Goal: Browse casually: Explore the website without a specific task or goal

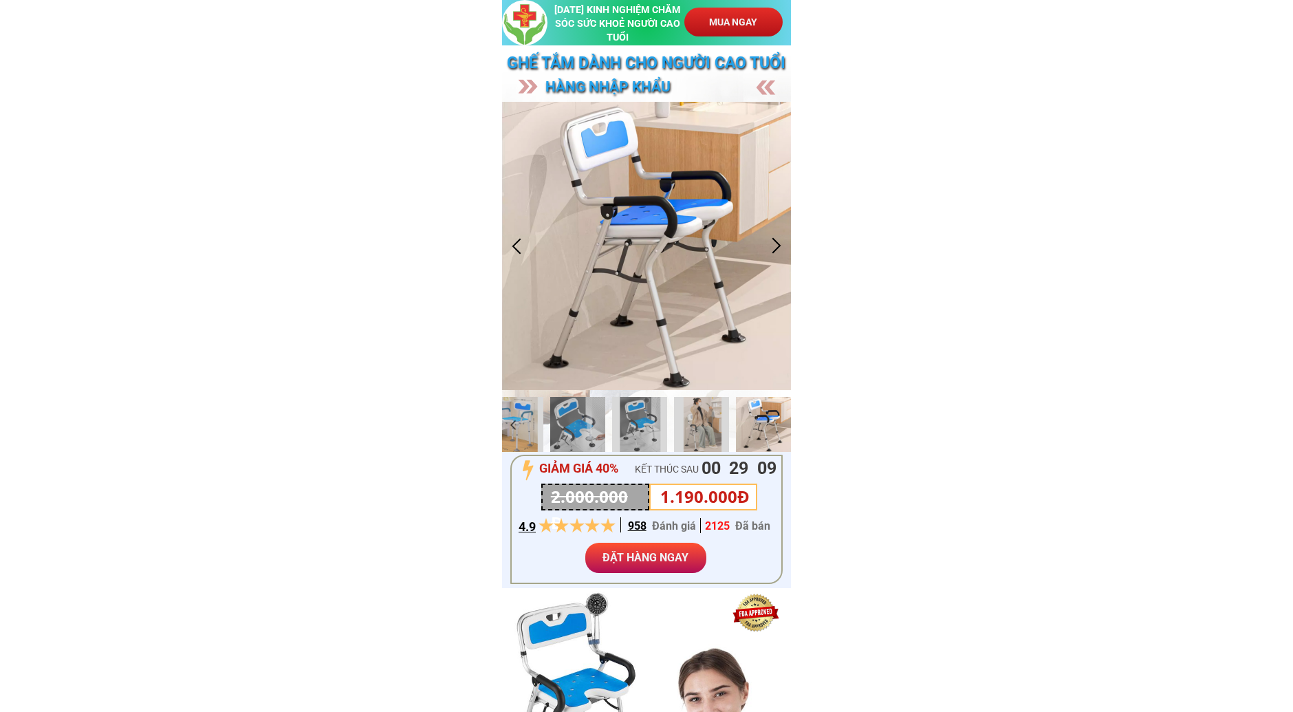
click at [519, 244] on div at bounding box center [516, 245] width 23 height 23
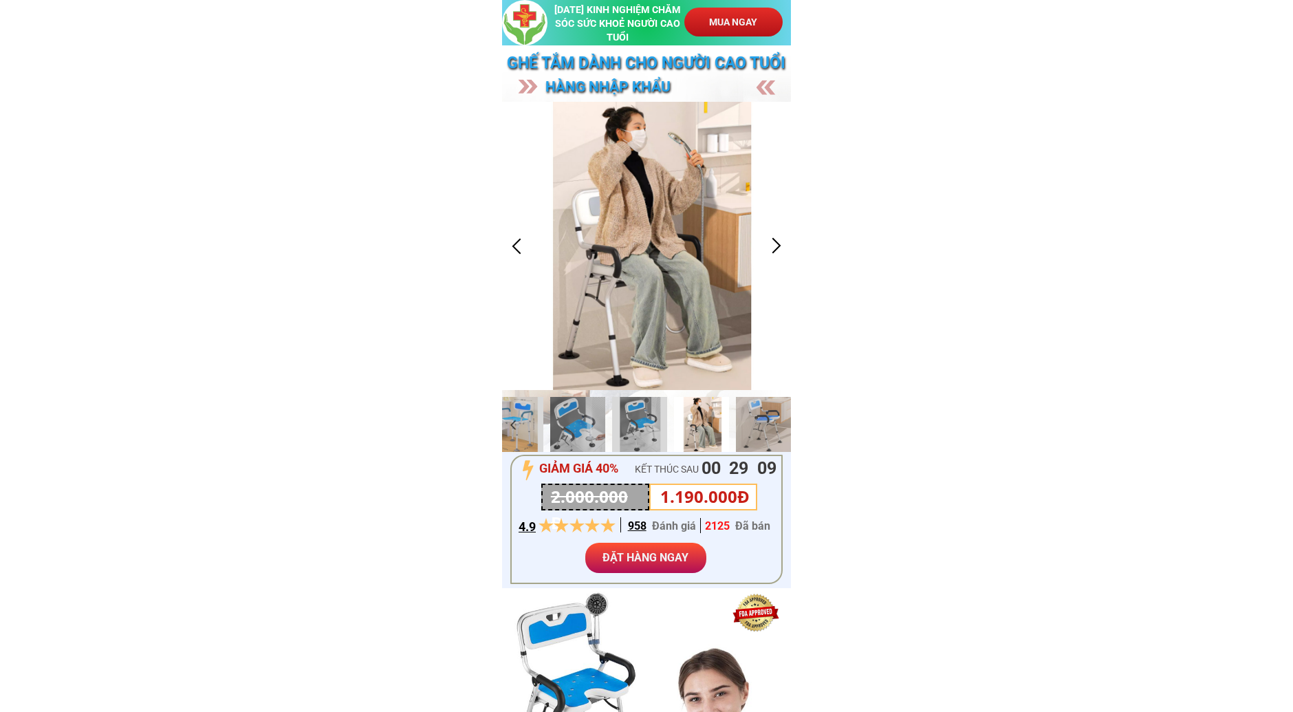
click at [519, 244] on div at bounding box center [516, 245] width 23 height 23
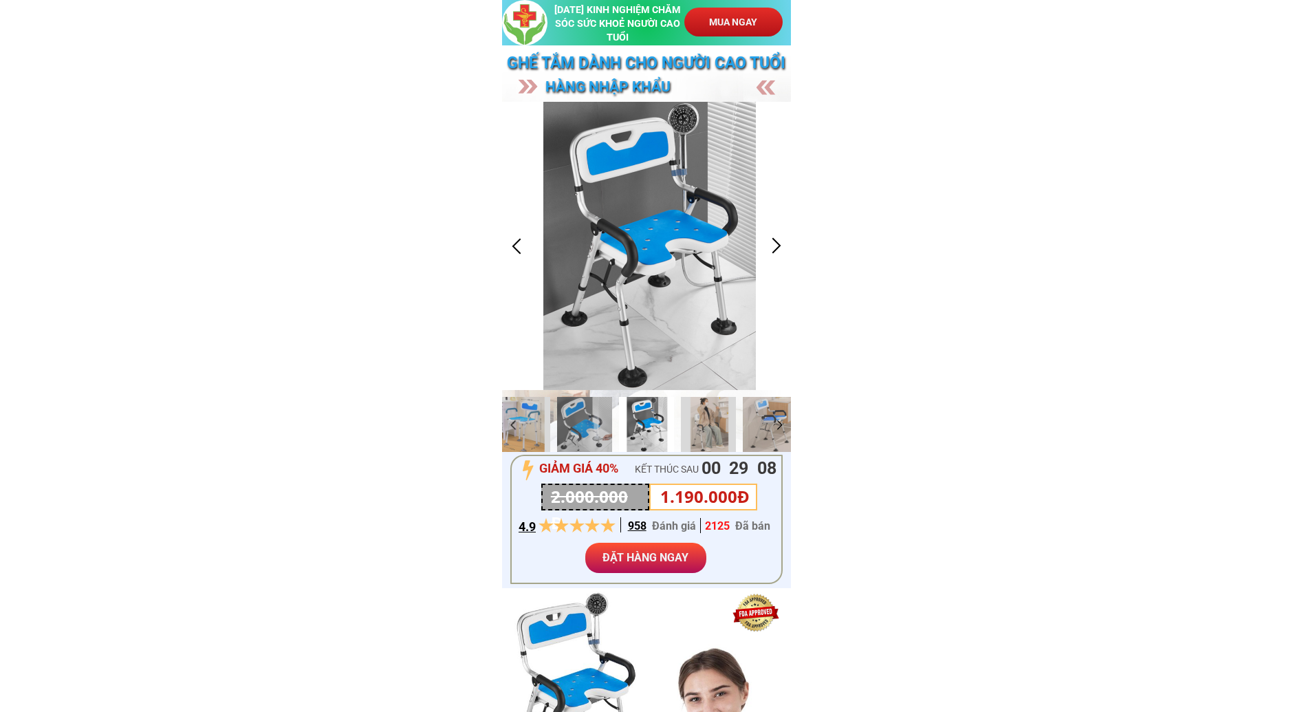
click at [519, 244] on div at bounding box center [516, 245] width 23 height 23
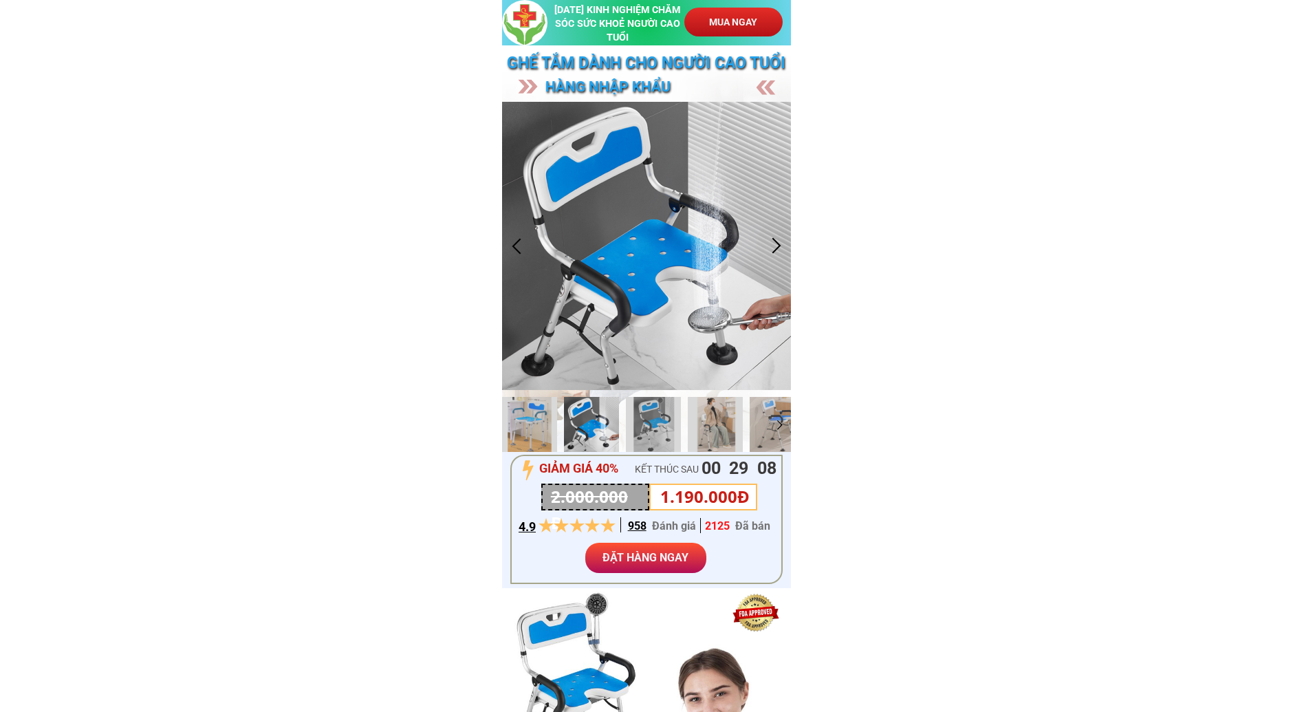
click at [519, 244] on div at bounding box center [516, 245] width 23 height 23
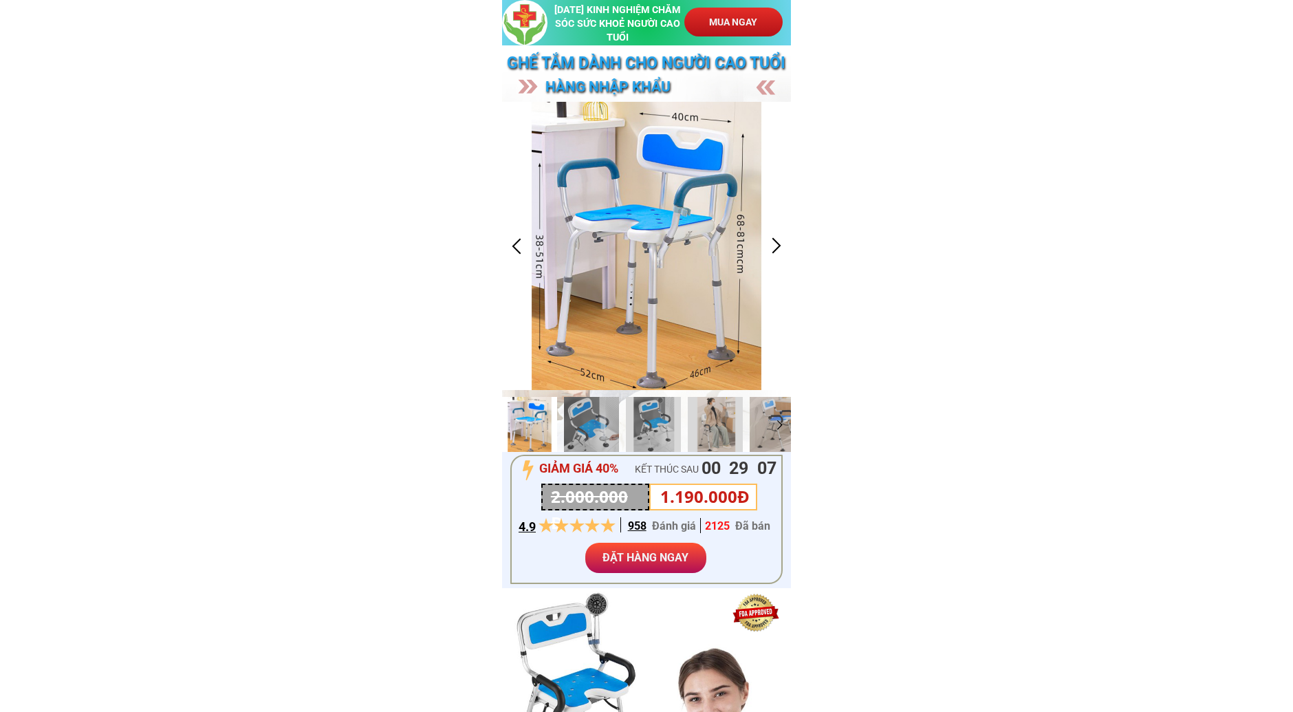
click at [519, 244] on div at bounding box center [516, 245] width 23 height 23
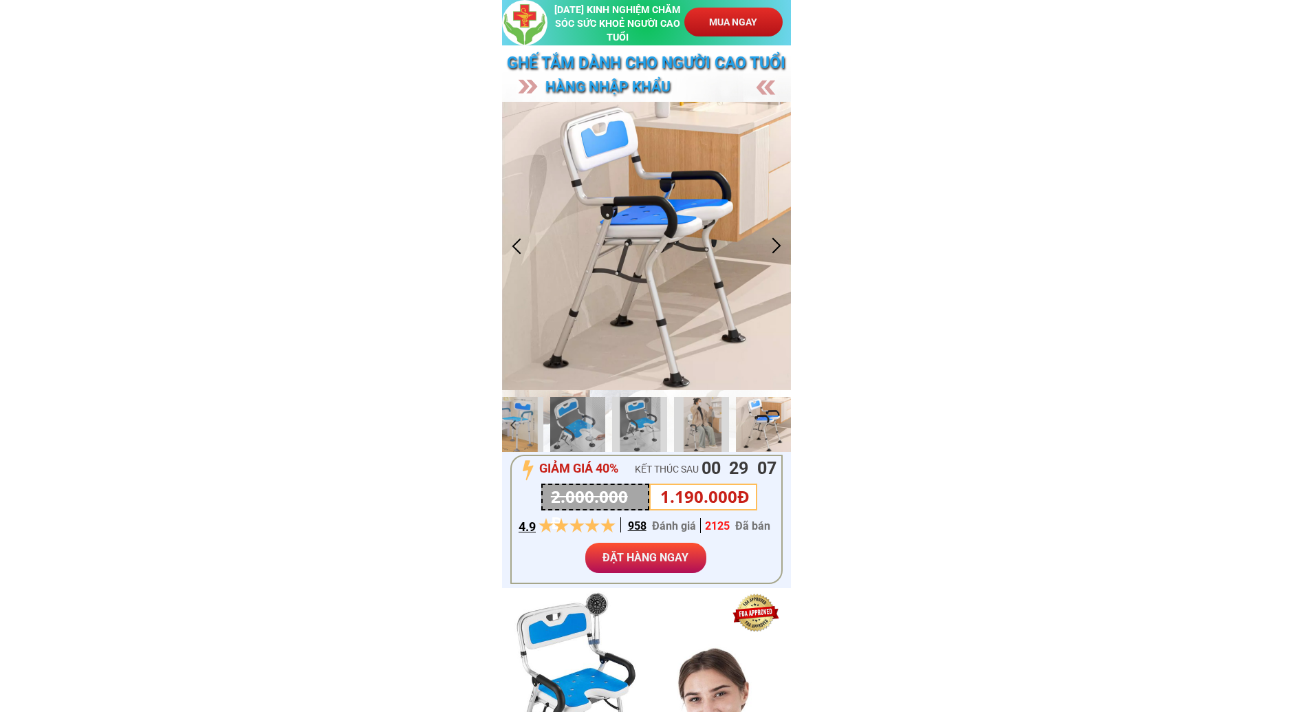
click at [519, 244] on div at bounding box center [516, 245] width 23 height 23
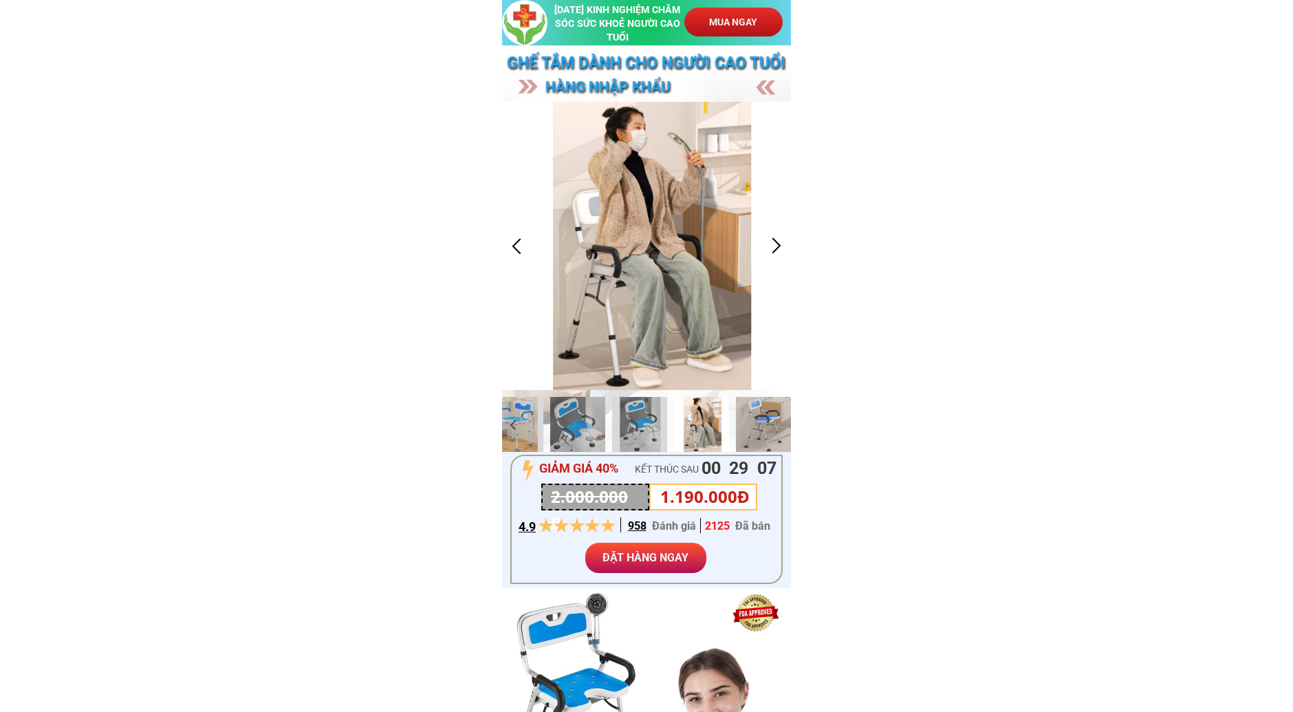
click at [519, 244] on div at bounding box center [516, 245] width 23 height 23
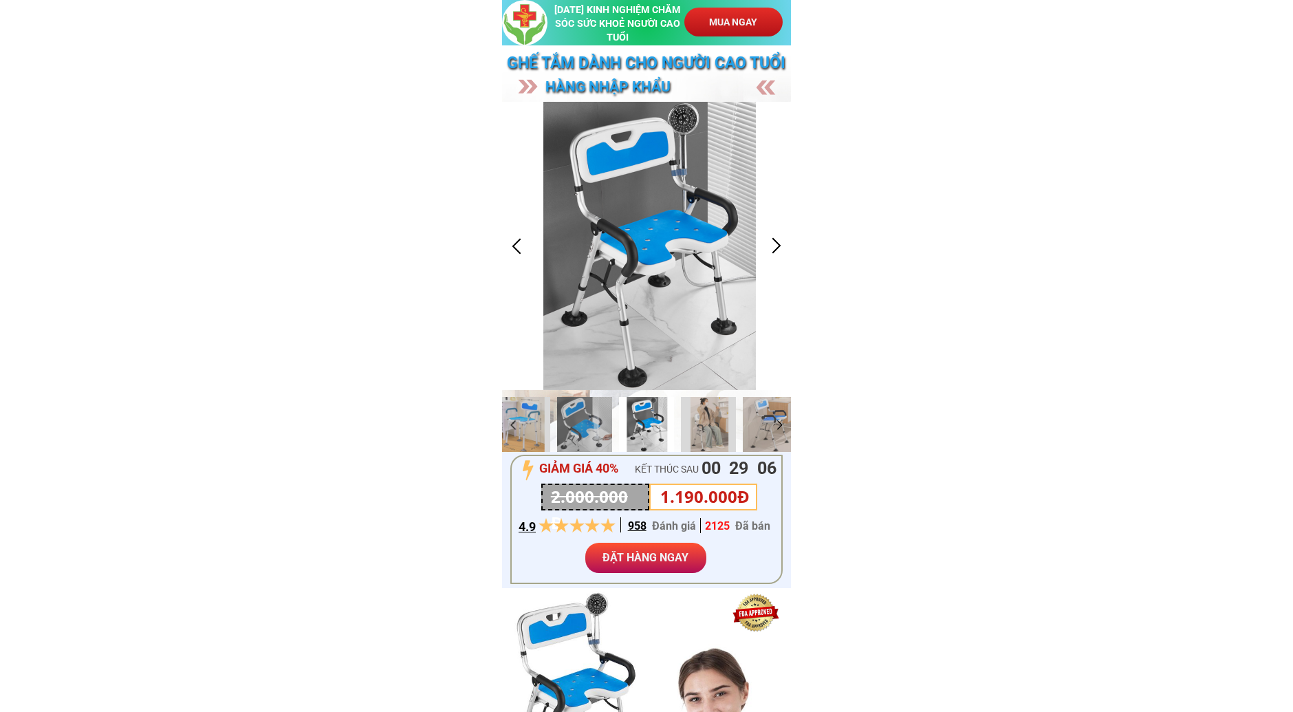
click at [519, 244] on div at bounding box center [516, 245] width 23 height 23
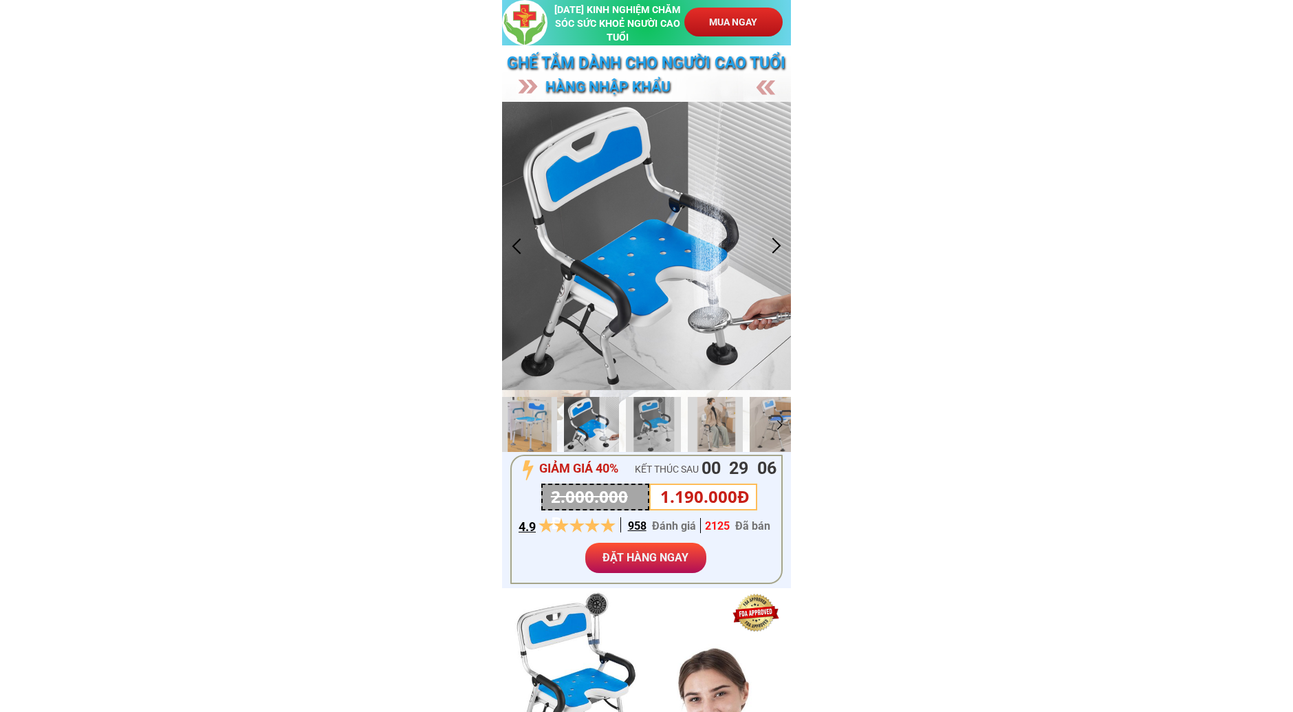
click at [519, 244] on div at bounding box center [516, 245] width 23 height 23
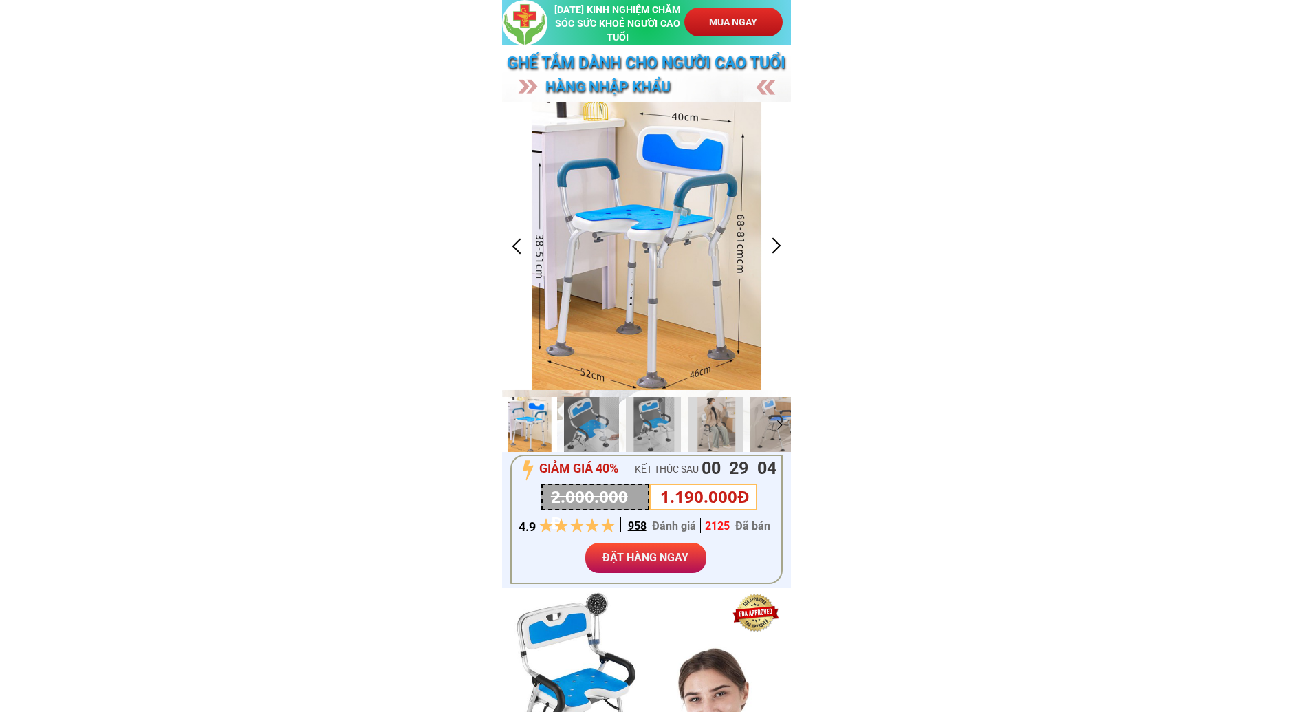
click at [754, 248] on div at bounding box center [646, 246] width 289 height 289
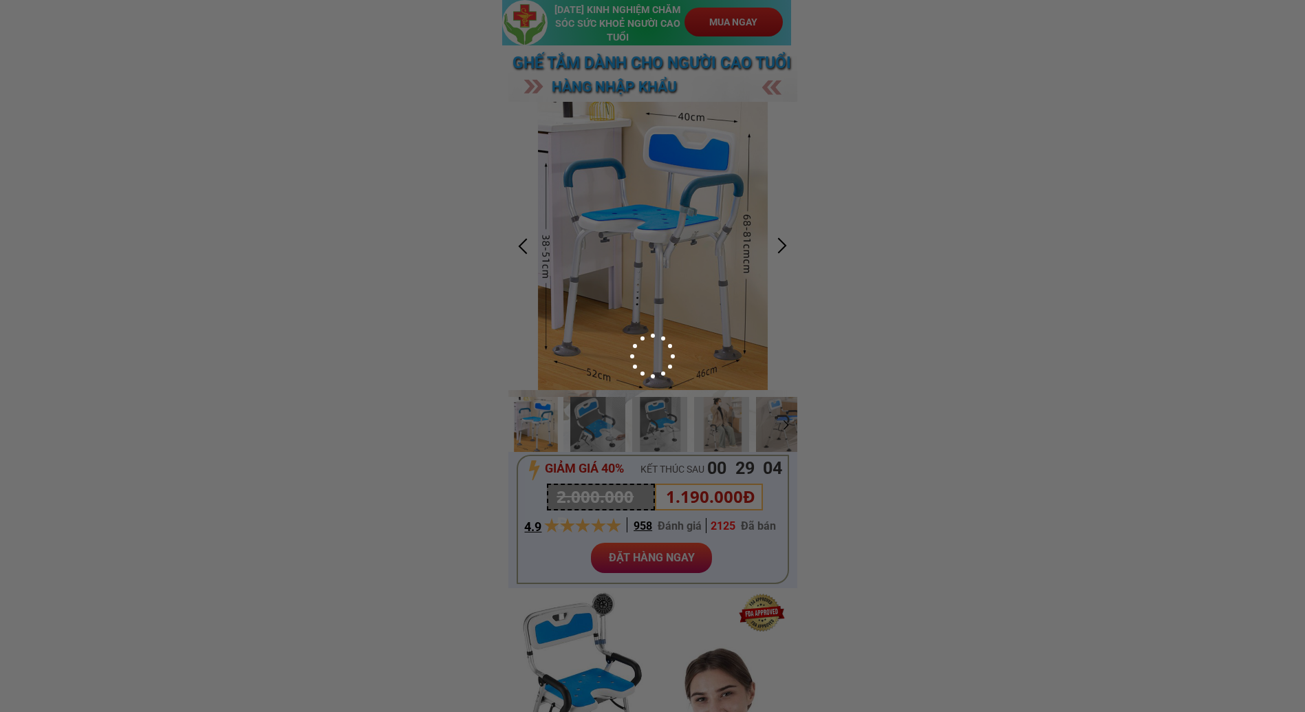
click at [754, 248] on img at bounding box center [653, 356] width 550 height 550
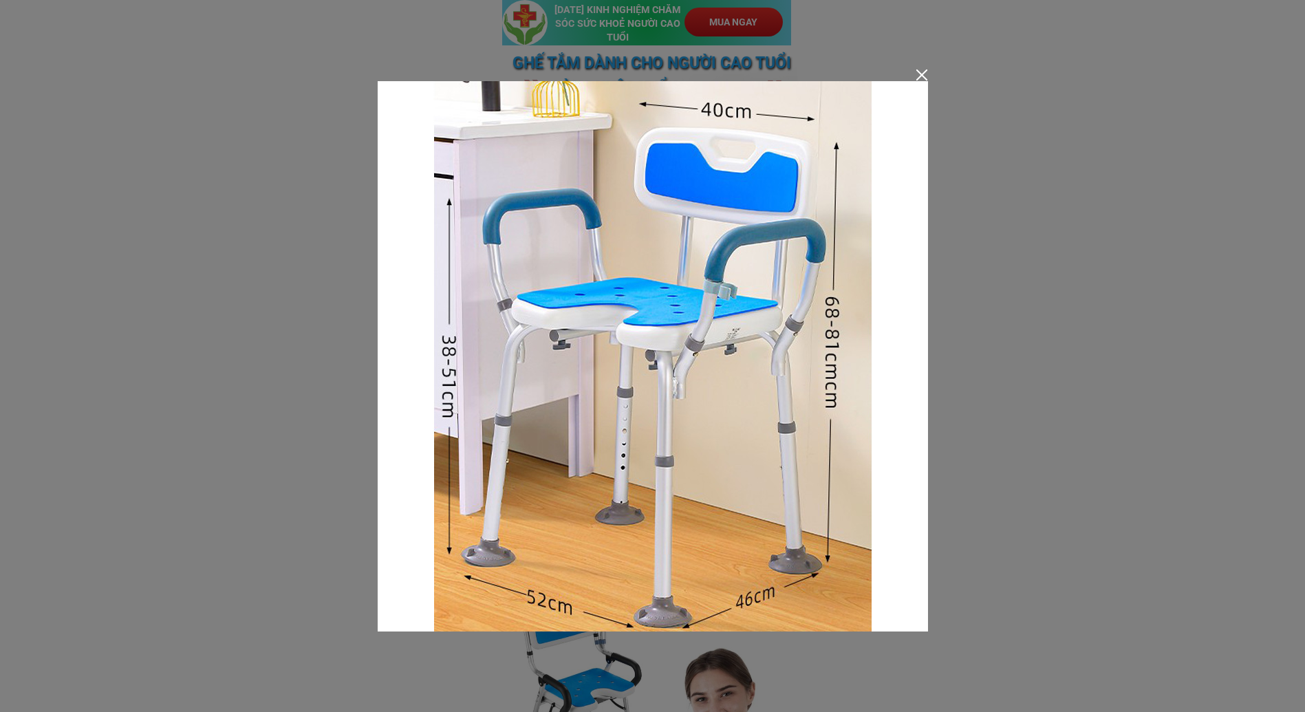
click at [991, 136] on div at bounding box center [652, 356] width 1305 height 712
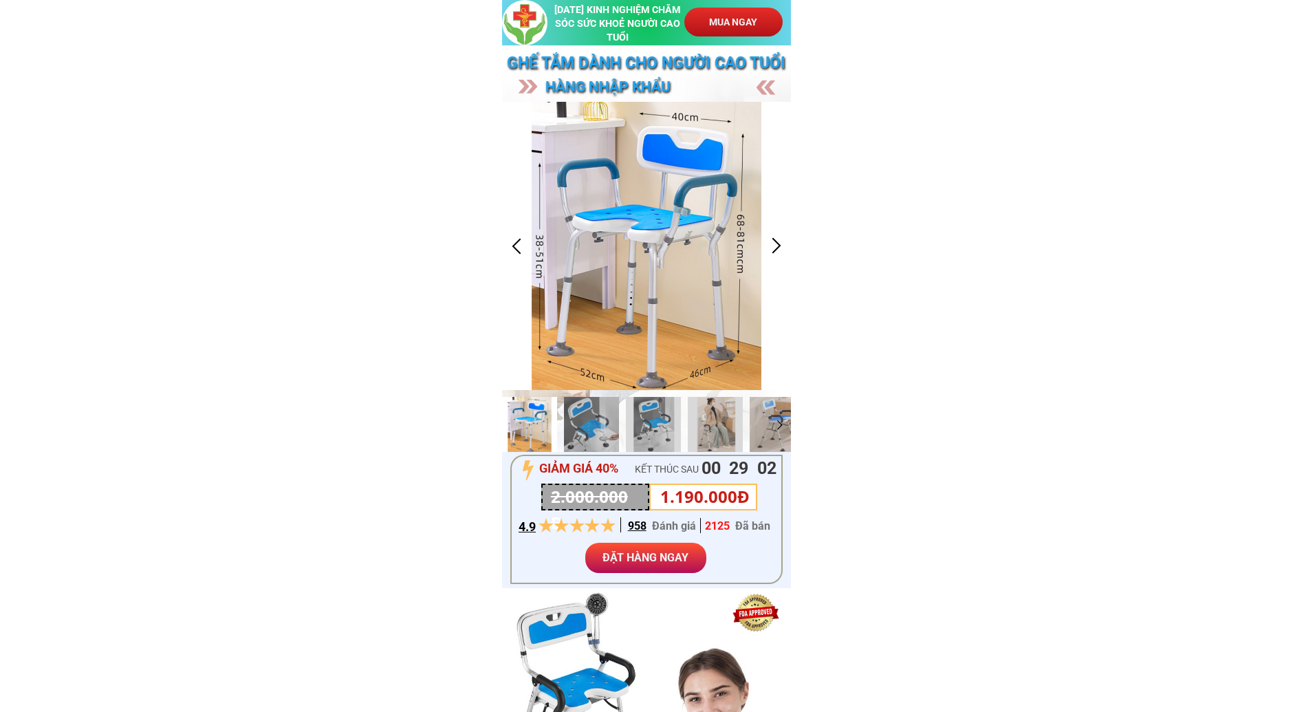
click at [773, 245] on div at bounding box center [776, 245] width 23 height 23
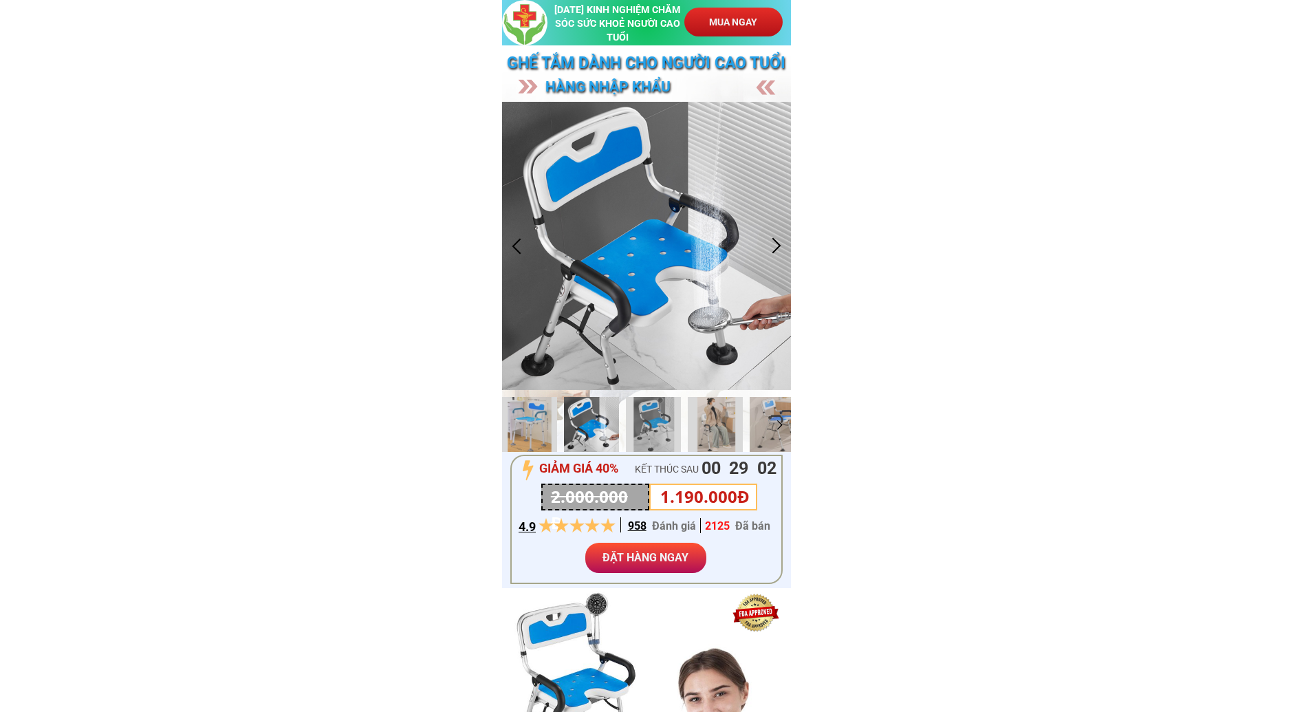
click at [773, 245] on div at bounding box center [776, 245] width 23 height 23
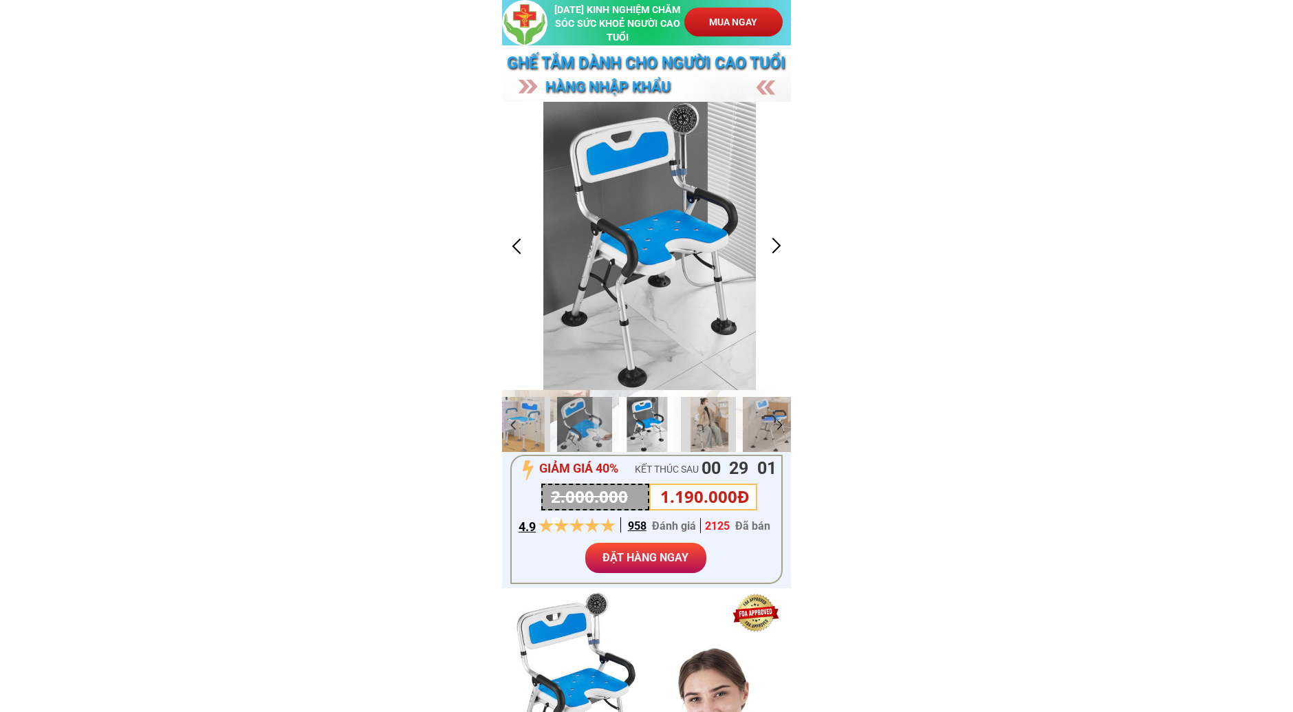
click at [773, 245] on div at bounding box center [776, 245] width 23 height 23
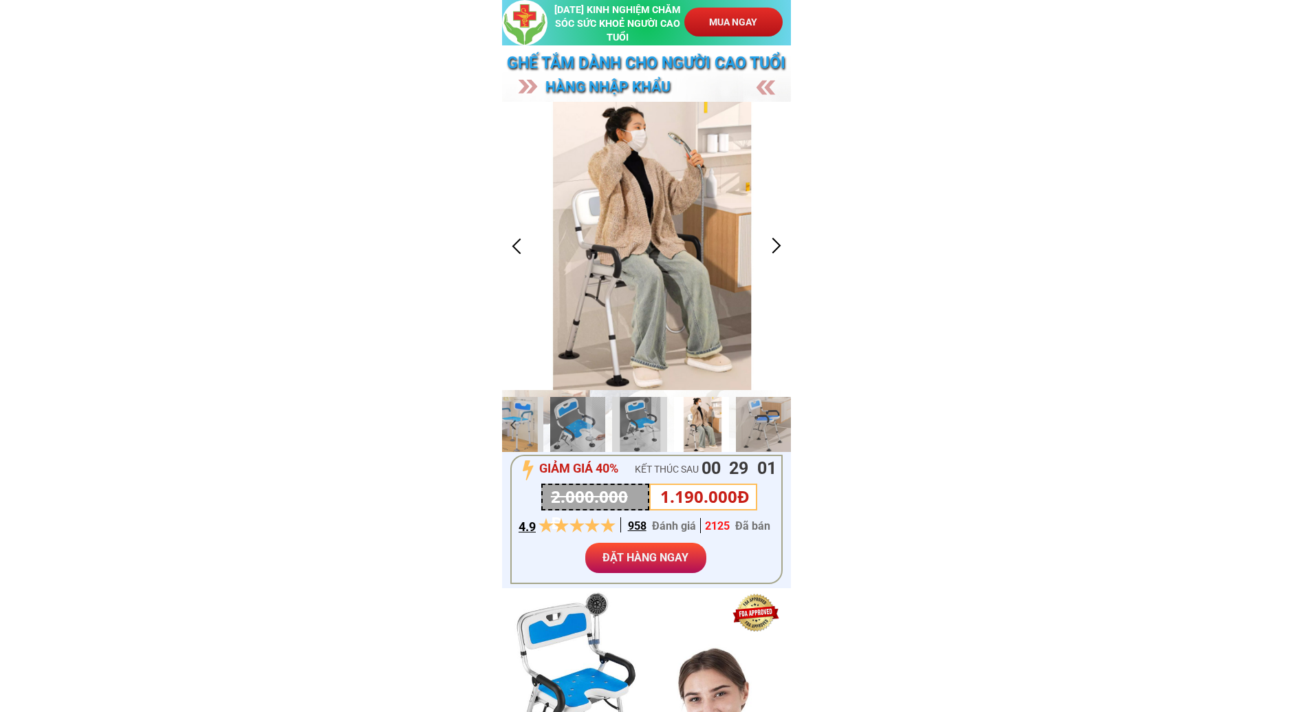
click at [773, 245] on div at bounding box center [776, 245] width 23 height 23
click at [778, 252] on div at bounding box center [776, 245] width 23 height 23
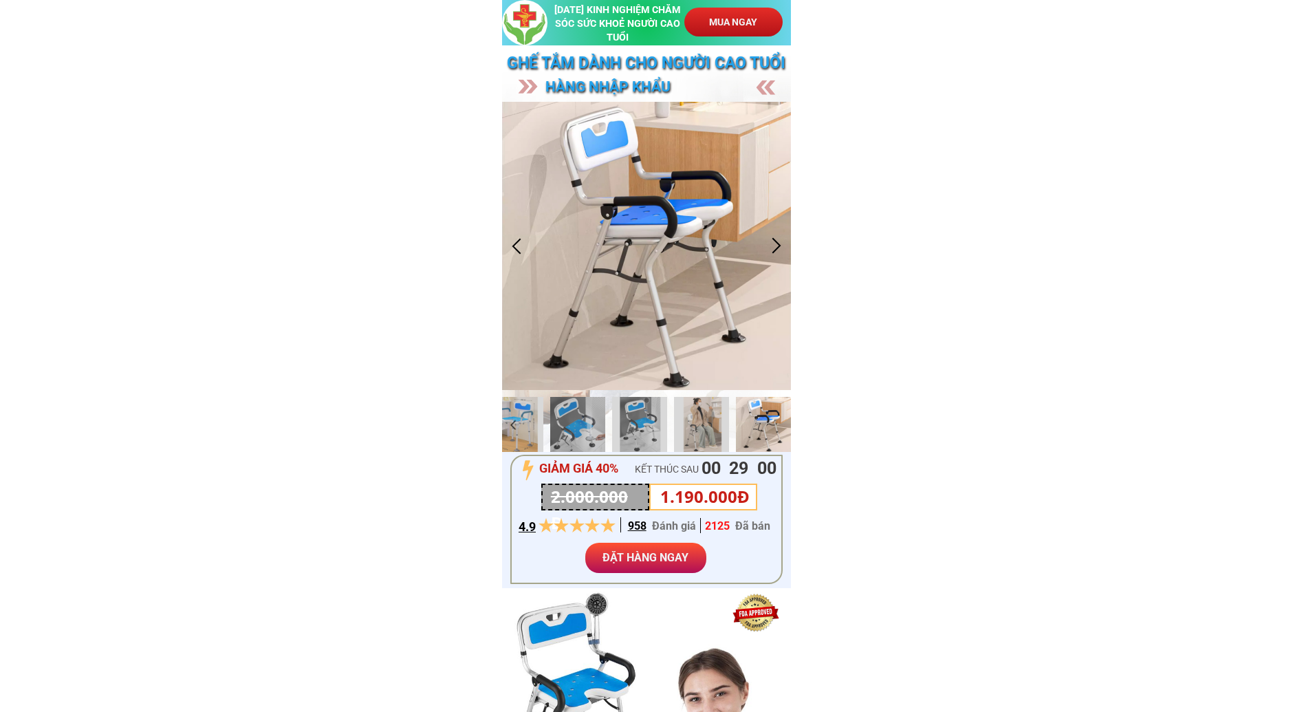
click at [778, 252] on div at bounding box center [776, 245] width 23 height 23
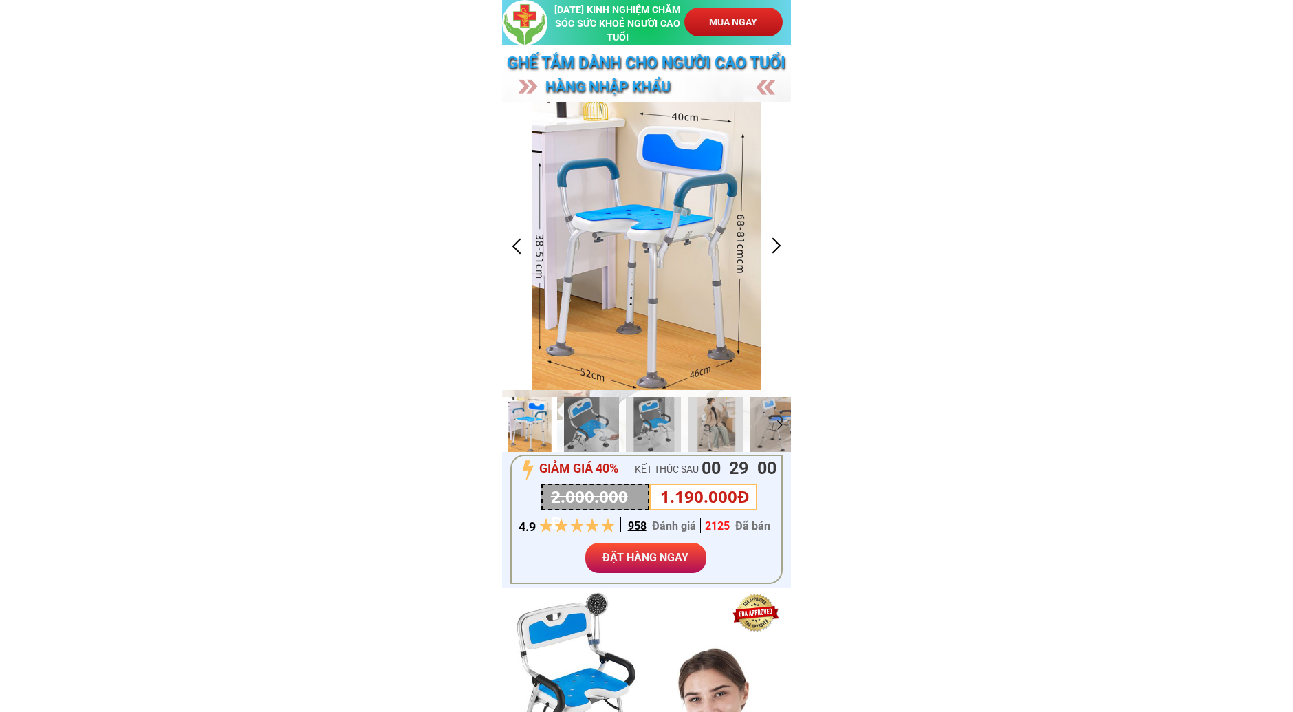
click at [778, 252] on div at bounding box center [776, 245] width 23 height 23
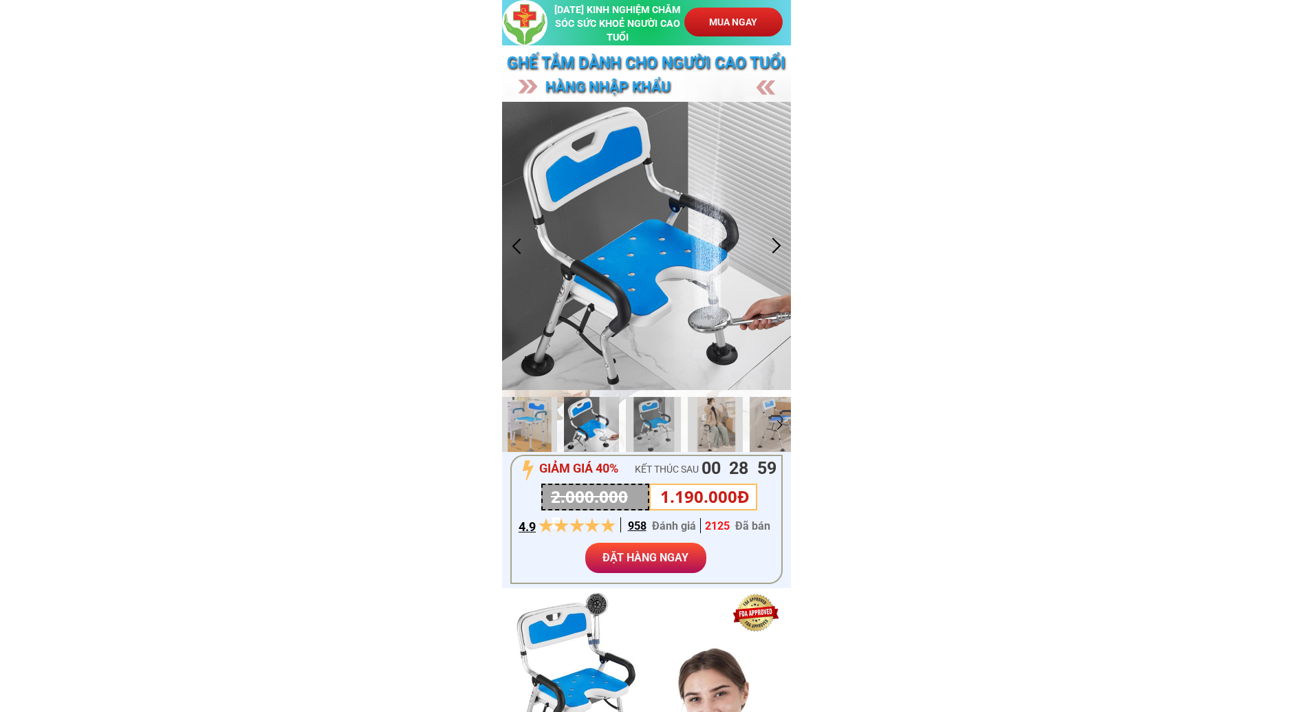
click at [778, 252] on div at bounding box center [776, 245] width 23 height 23
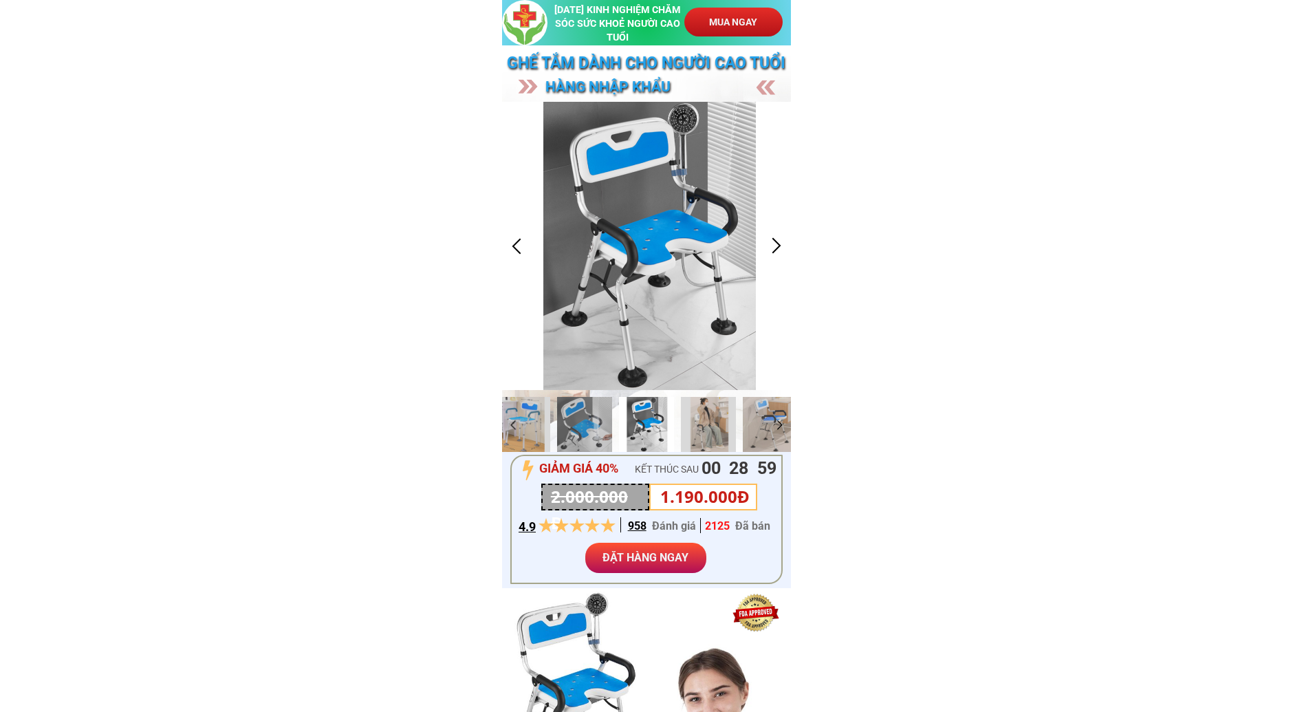
click at [778, 252] on div at bounding box center [776, 245] width 23 height 23
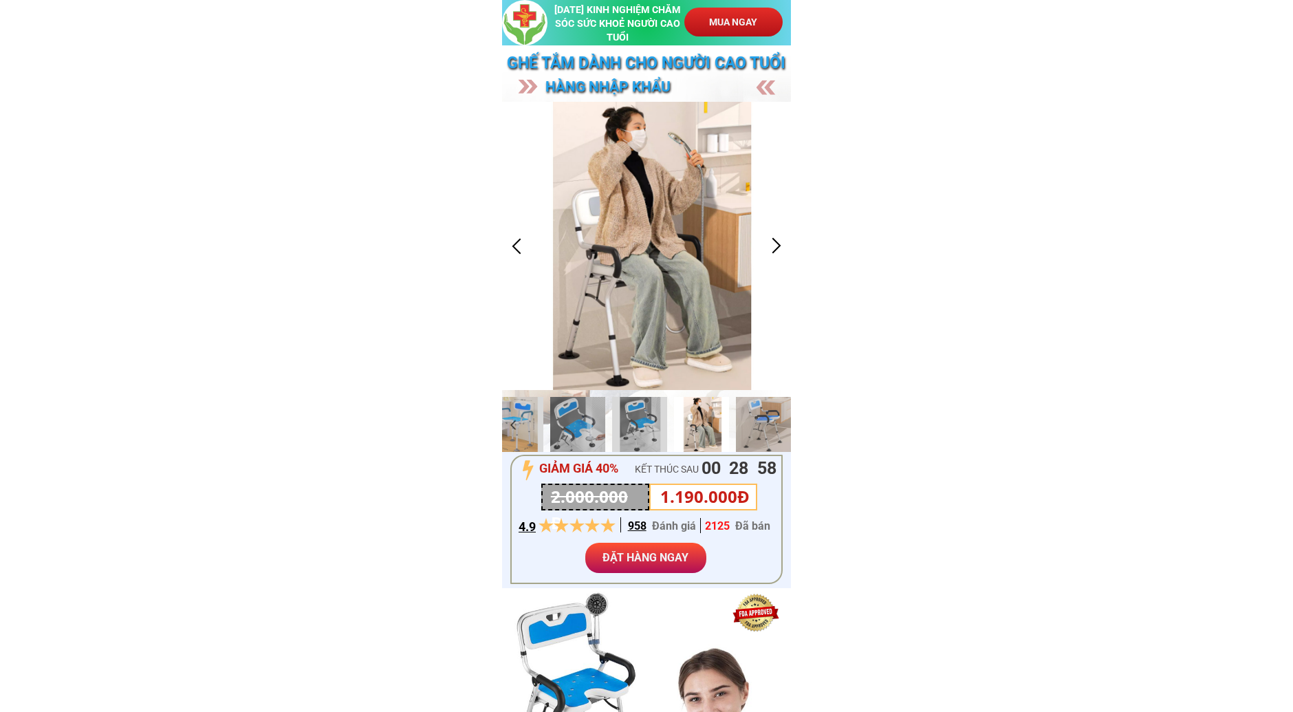
click at [778, 252] on div at bounding box center [776, 245] width 23 height 23
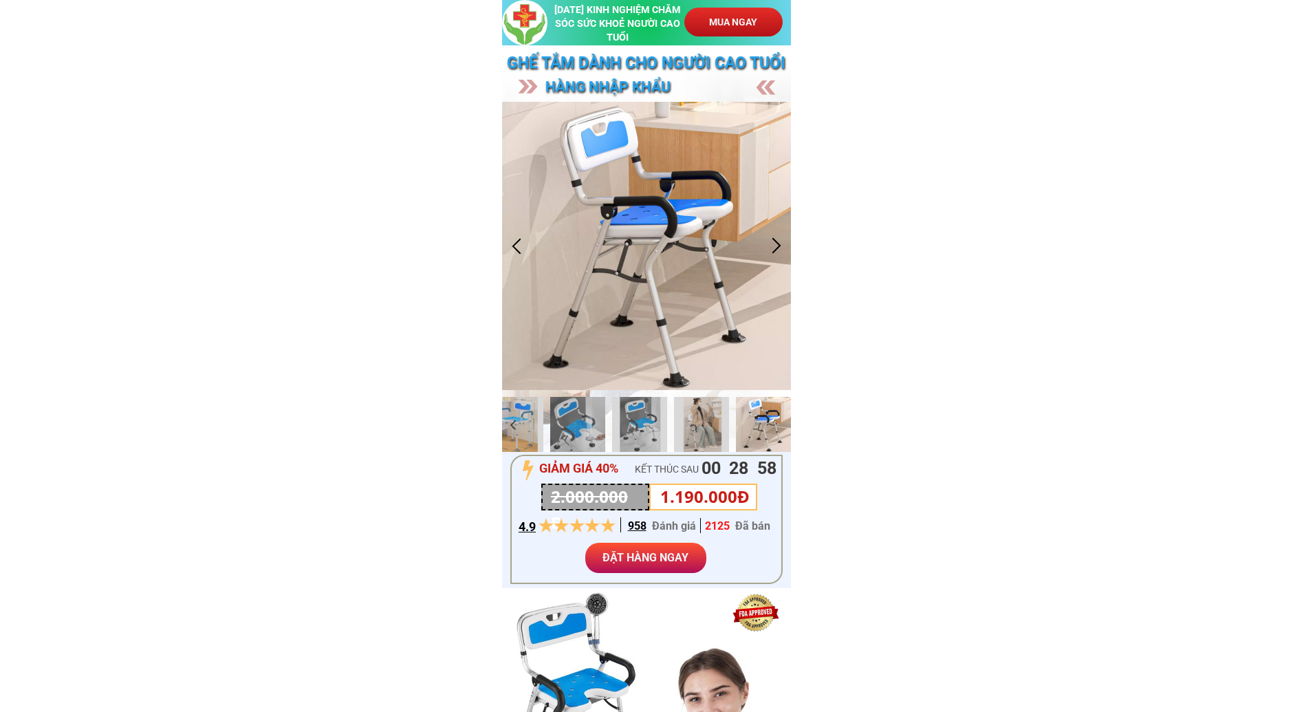
click at [778, 252] on div at bounding box center [776, 245] width 23 height 23
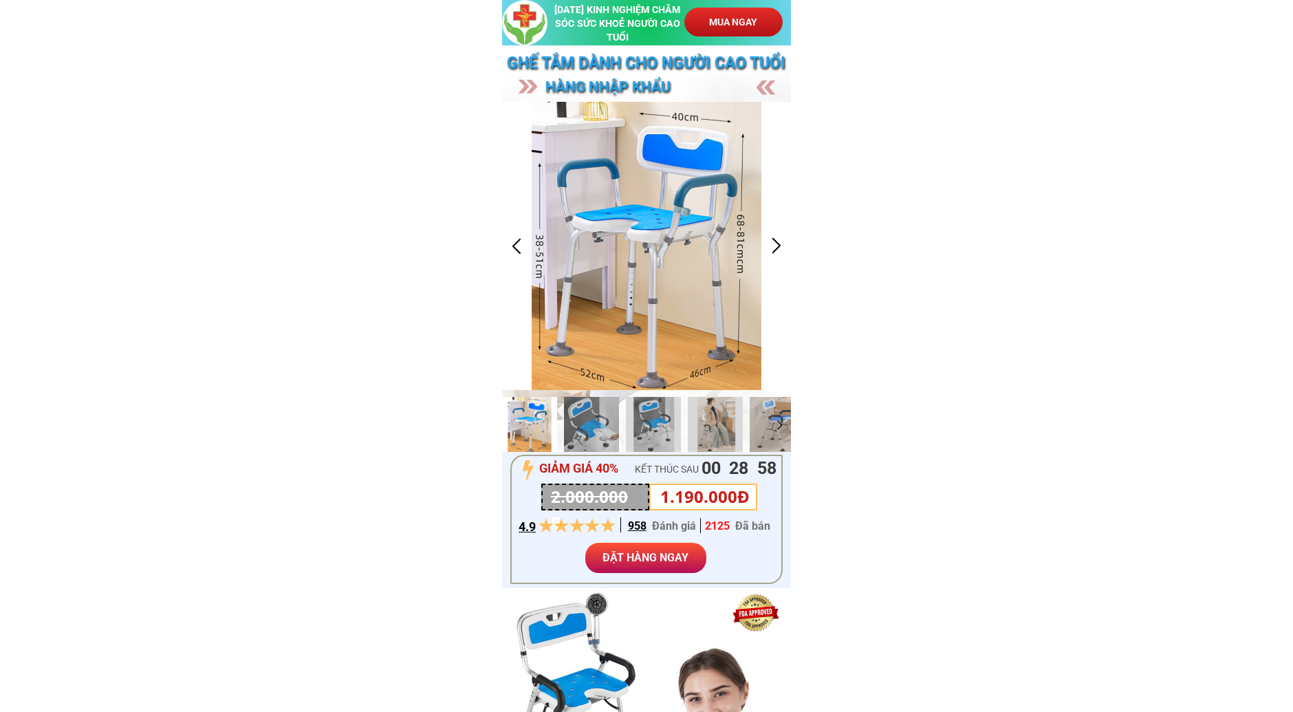
click at [778, 252] on div at bounding box center [776, 245] width 23 height 23
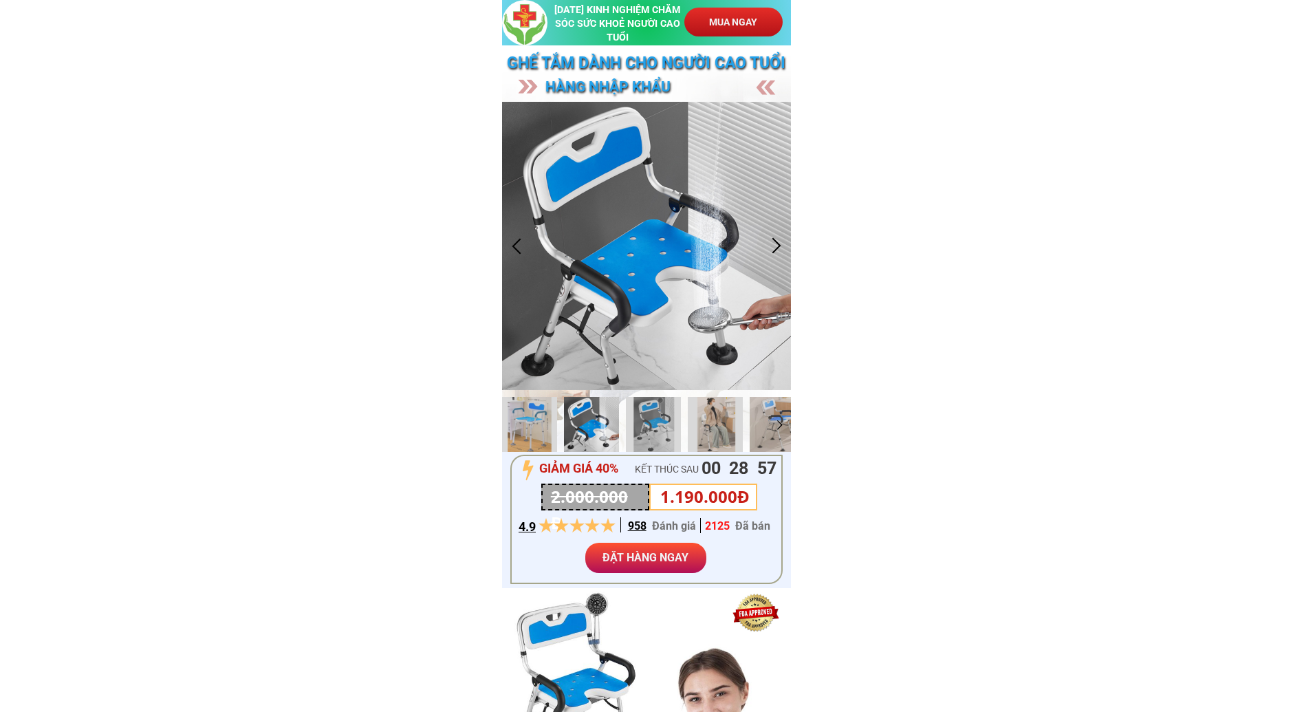
click at [778, 252] on div at bounding box center [776, 245] width 23 height 23
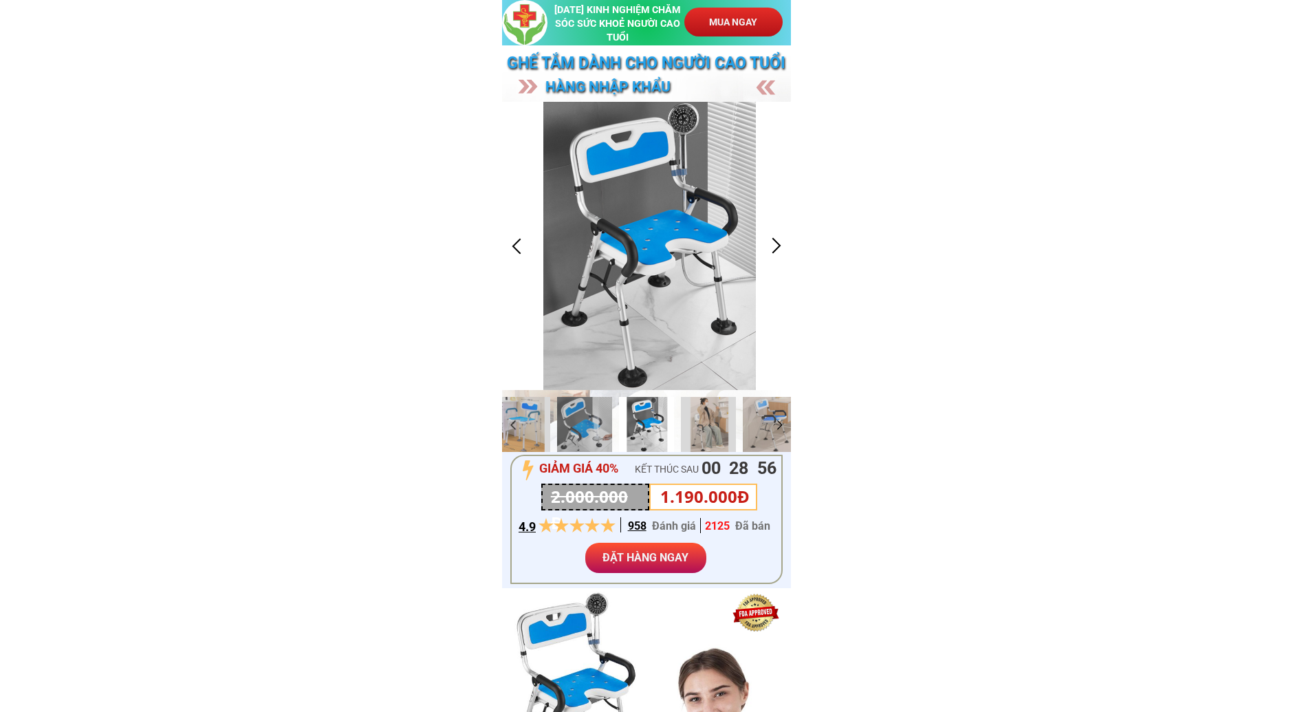
click at [778, 252] on div at bounding box center [776, 245] width 23 height 23
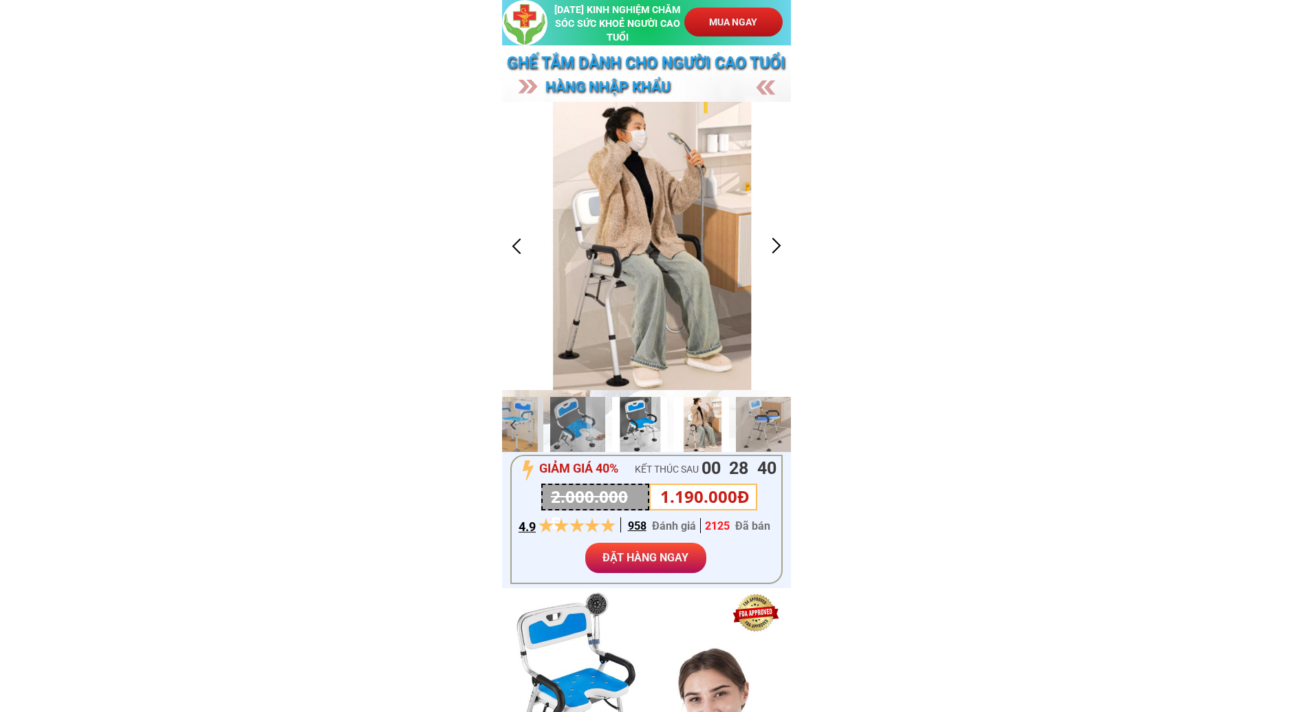
click at [627, 428] on div at bounding box center [639, 424] width 55 height 55
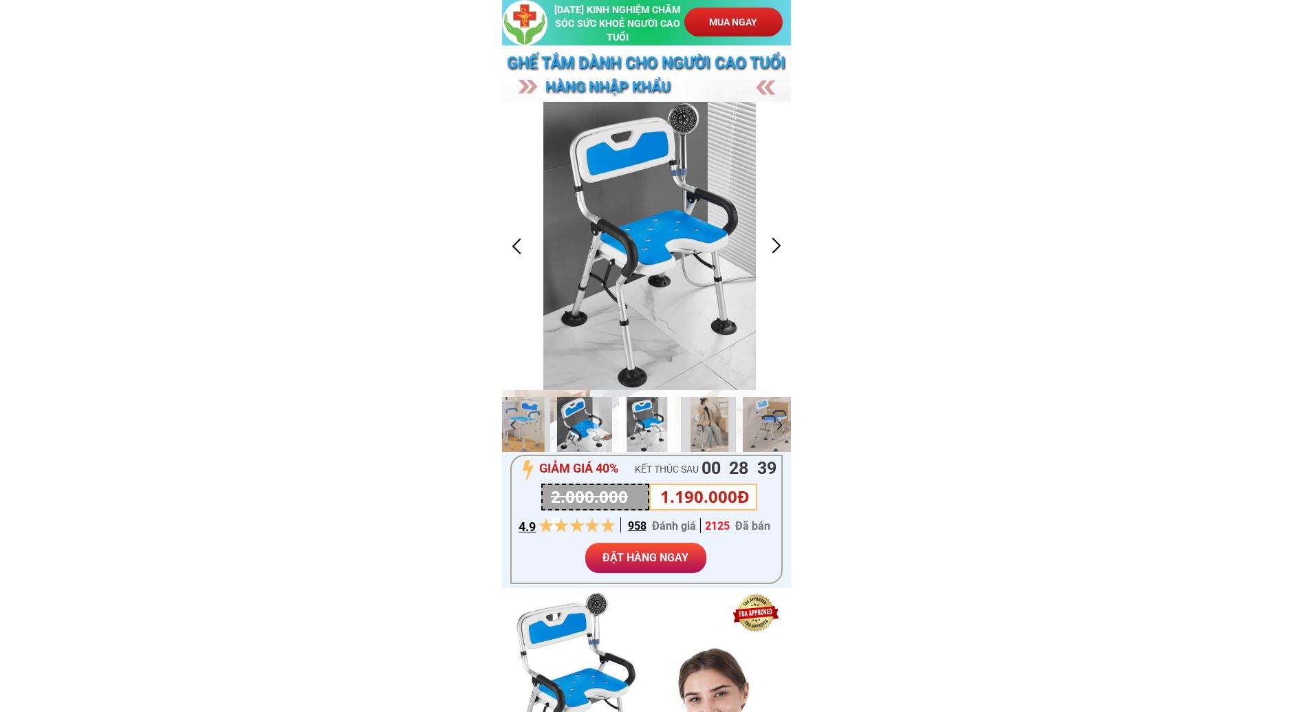
click at [586, 438] on div at bounding box center [584, 424] width 55 height 55
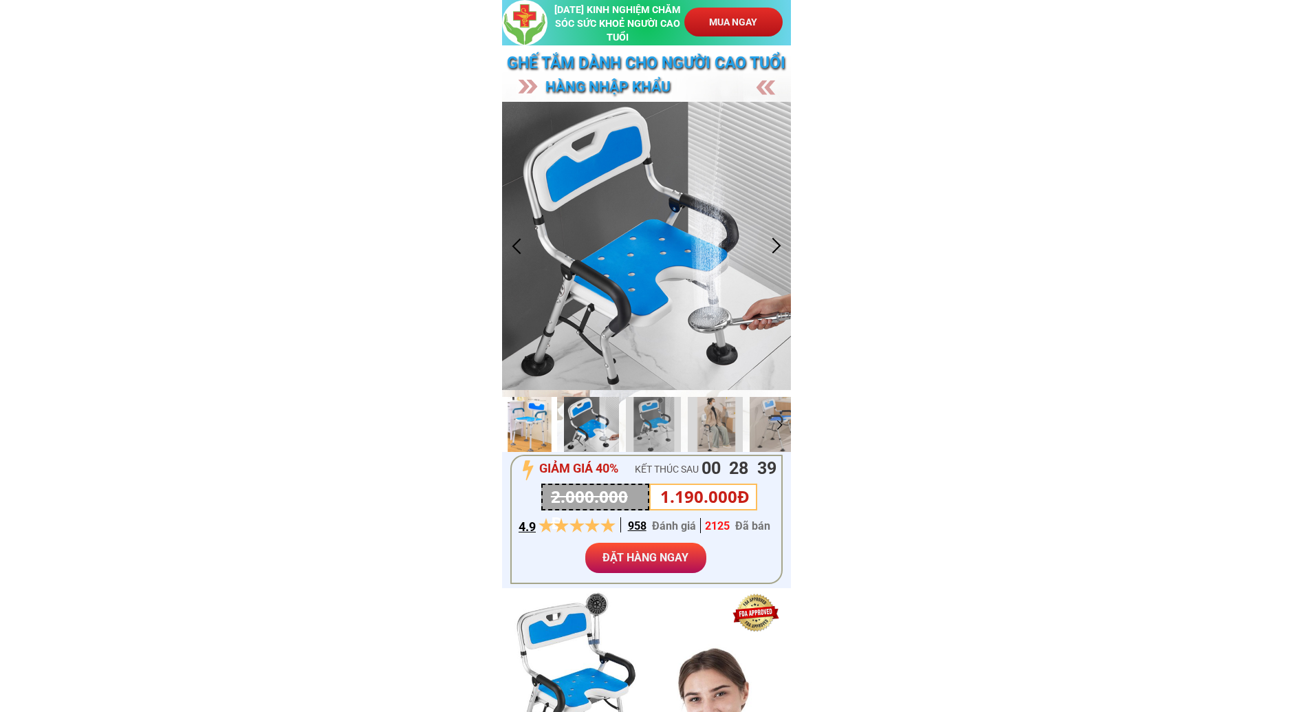
click at [528, 441] on div at bounding box center [529, 424] width 55 height 55
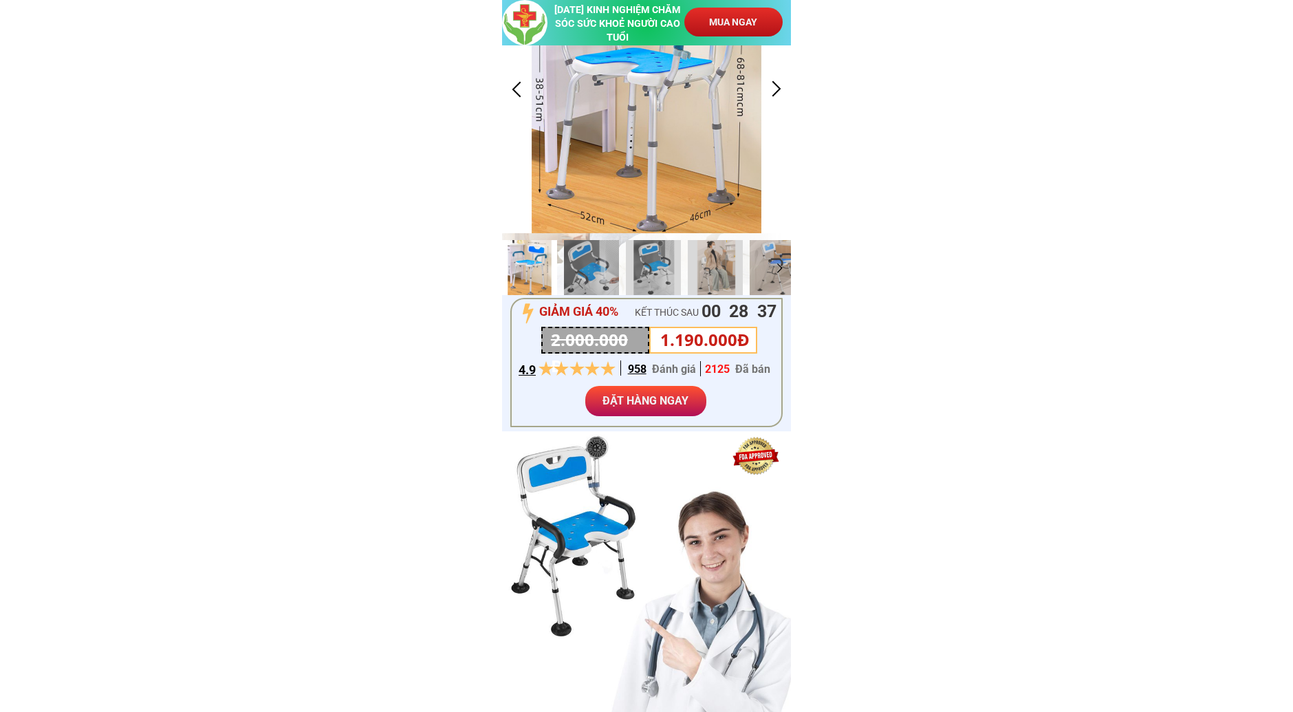
scroll to position [153, 0]
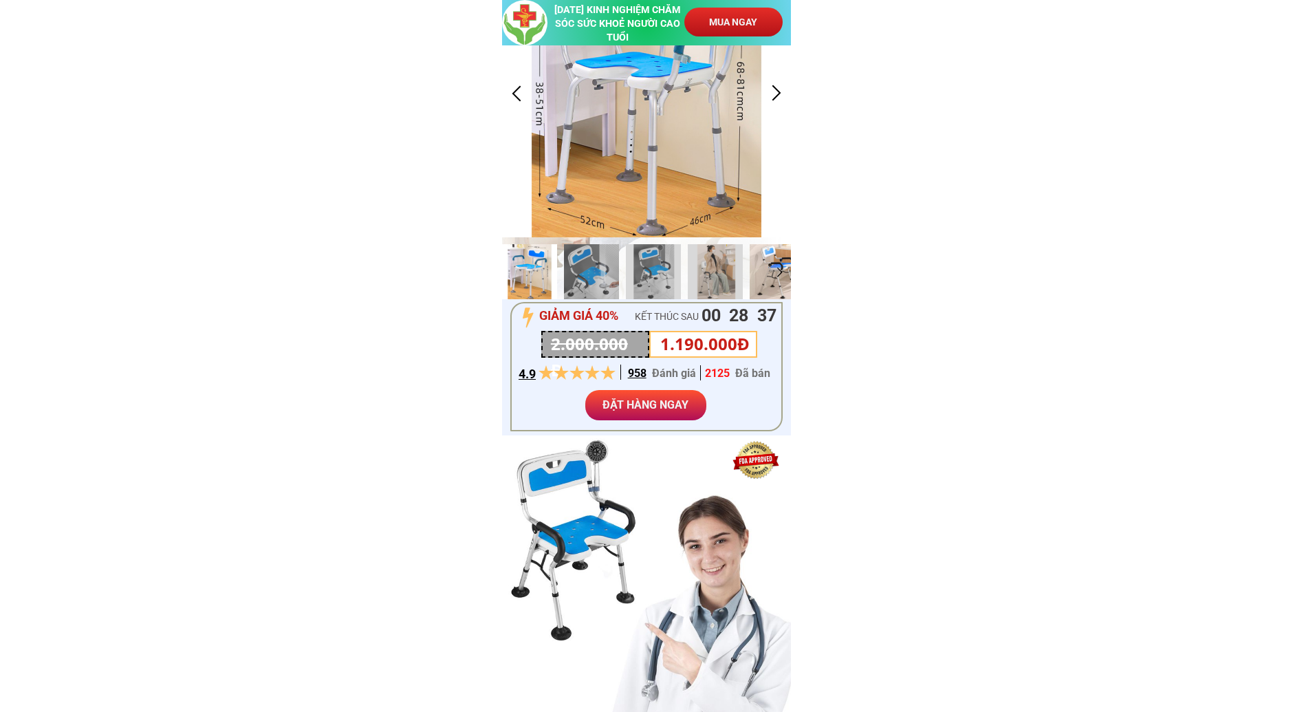
click at [763, 270] on div at bounding box center [777, 271] width 55 height 55
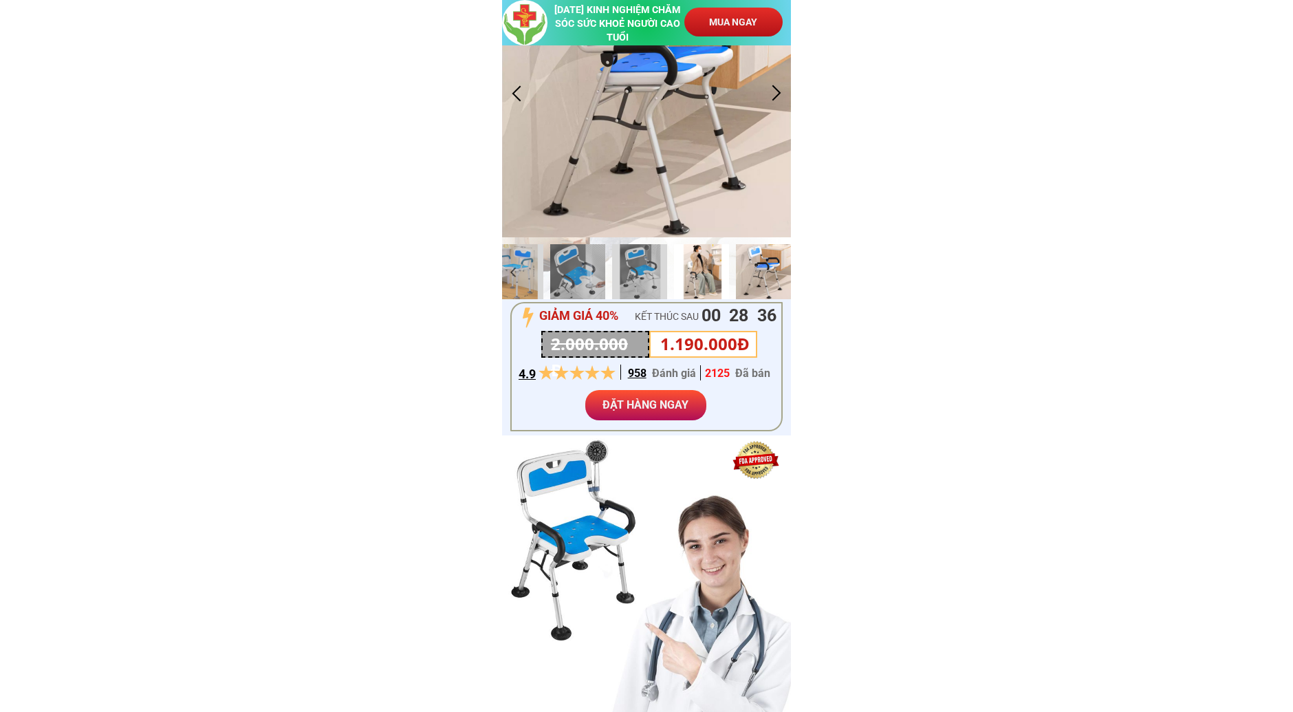
click at [696, 272] on div at bounding box center [701, 271] width 55 height 55
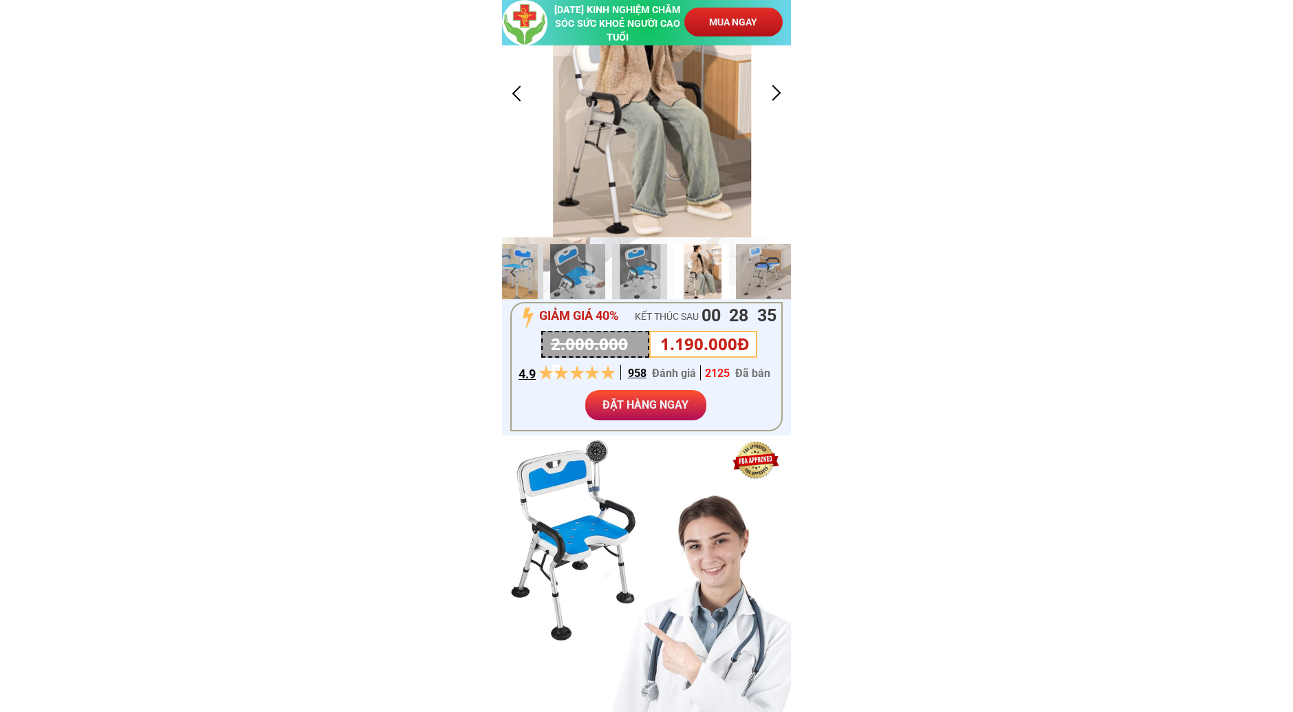
click at [765, 89] on div at bounding box center [776, 93] width 23 height 23
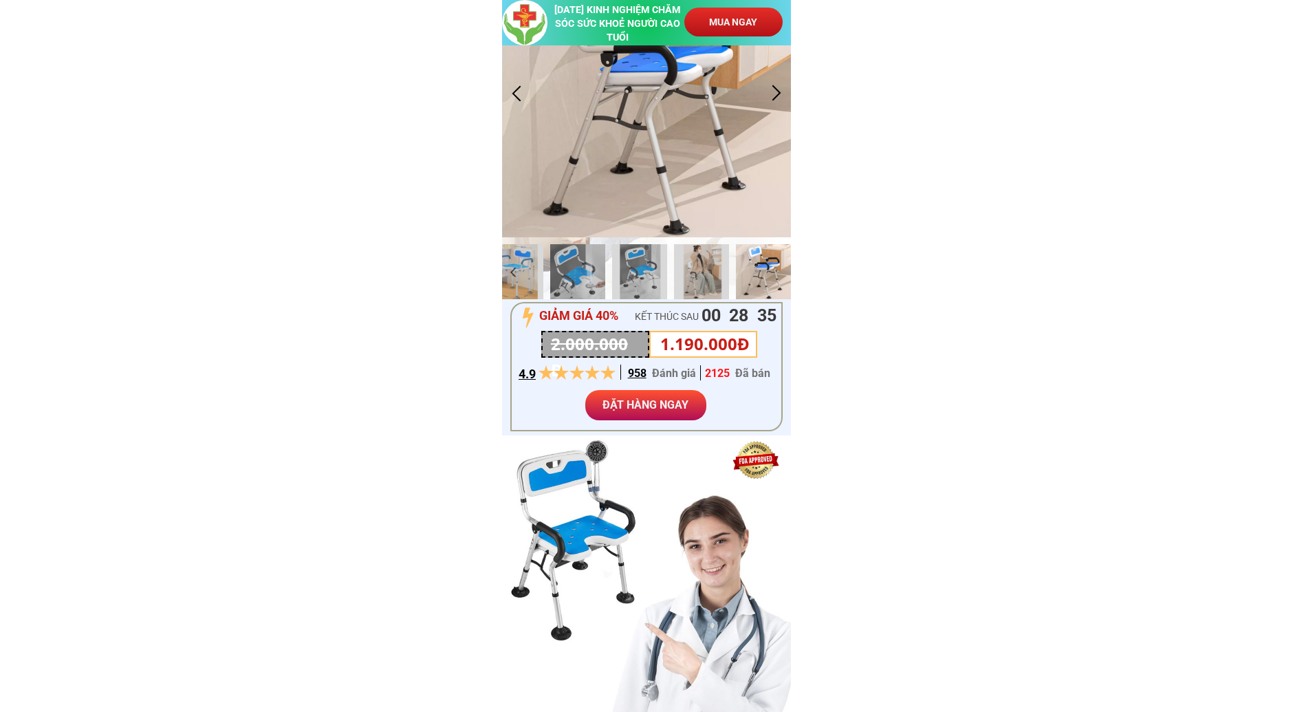
click at [765, 89] on div at bounding box center [776, 93] width 23 height 23
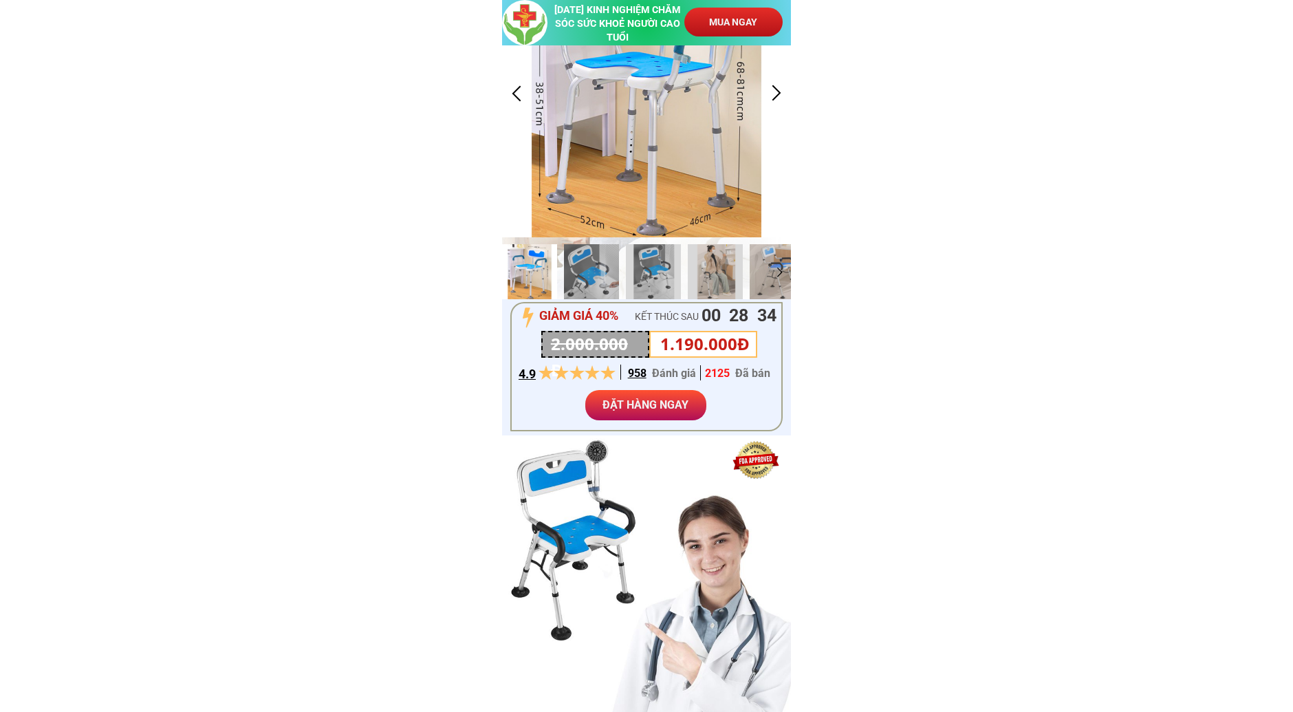
click at [765, 89] on div at bounding box center [776, 93] width 23 height 23
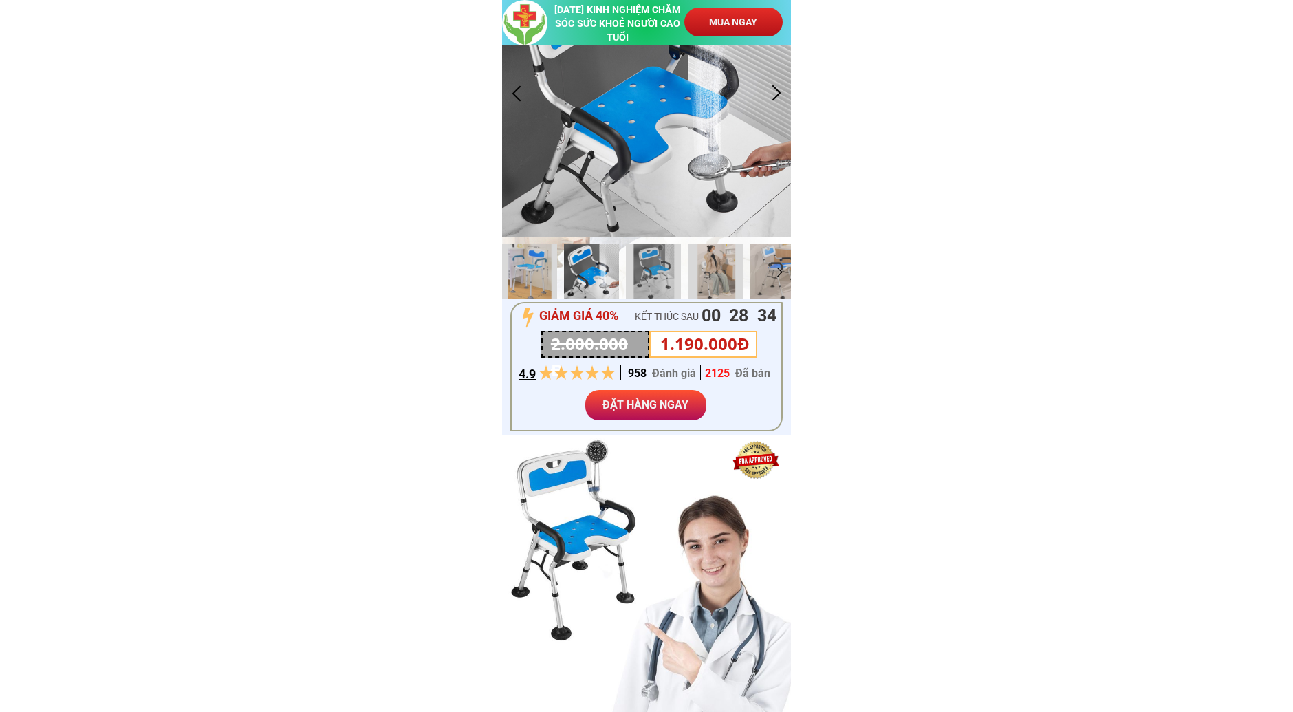
click at [765, 89] on div at bounding box center [776, 93] width 23 height 23
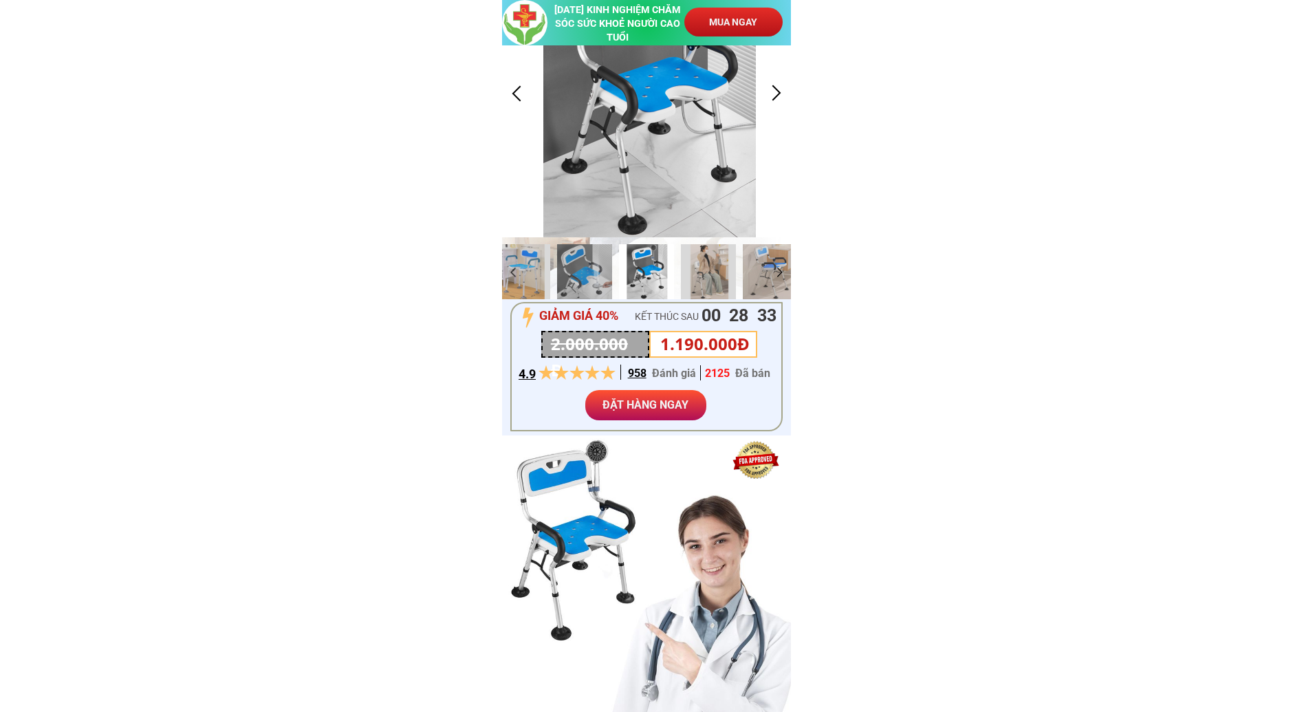
click at [765, 89] on div at bounding box center [776, 93] width 23 height 23
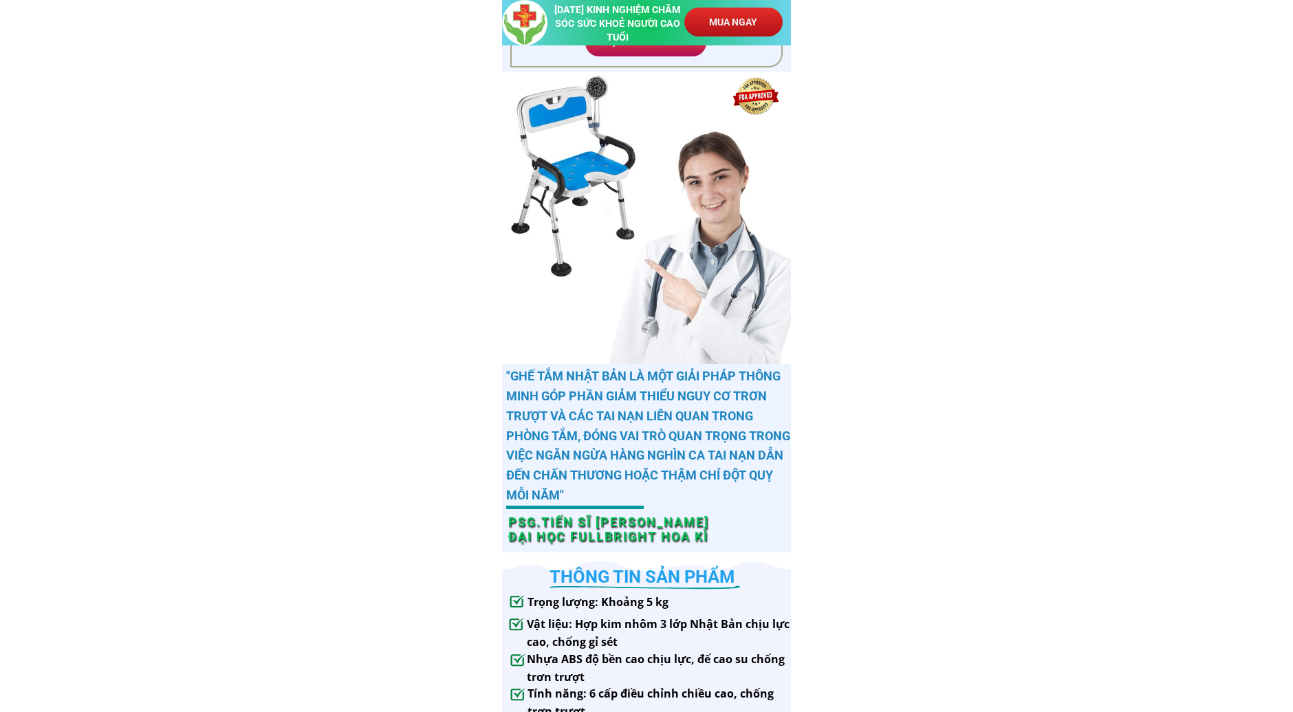
scroll to position [764, 0]
